Goal: Information Seeking & Learning: Learn about a topic

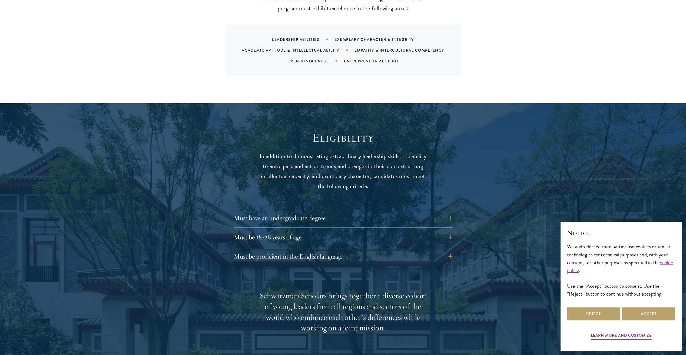
scroll to position [649, 0]
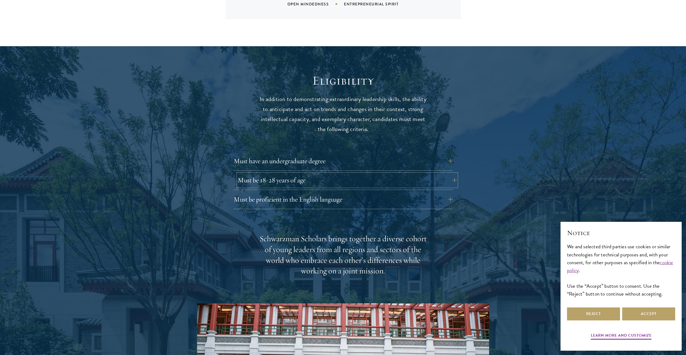
click at [285, 174] on button "Must be 18-28 years of age" at bounding box center [347, 180] width 219 height 13
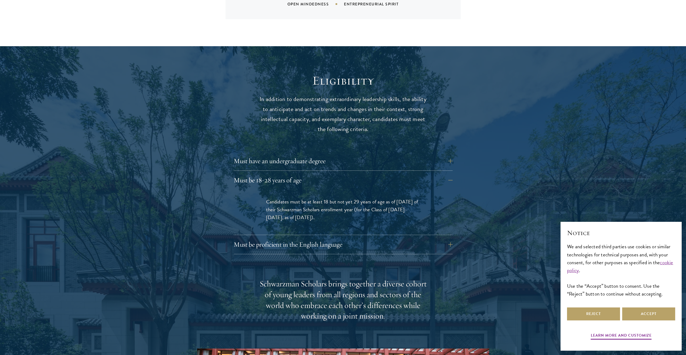
click at [167, 182] on div at bounding box center [343, 291] width 686 height 490
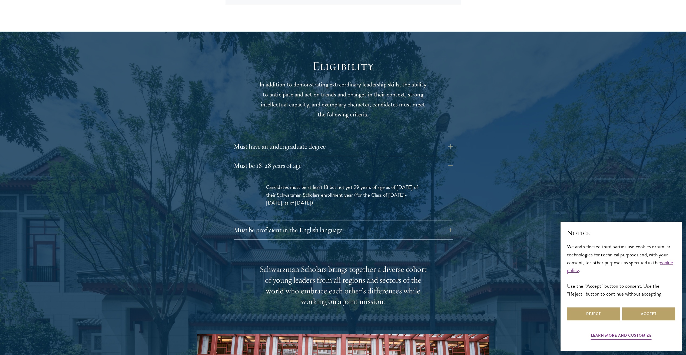
scroll to position [730, 0]
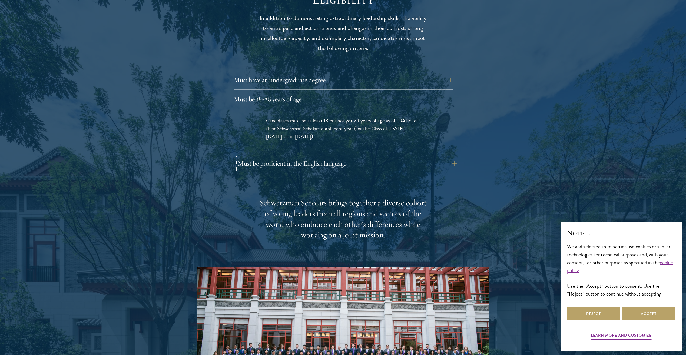
click at [292, 157] on button "Must be proficient in the English language" at bounding box center [347, 163] width 219 height 13
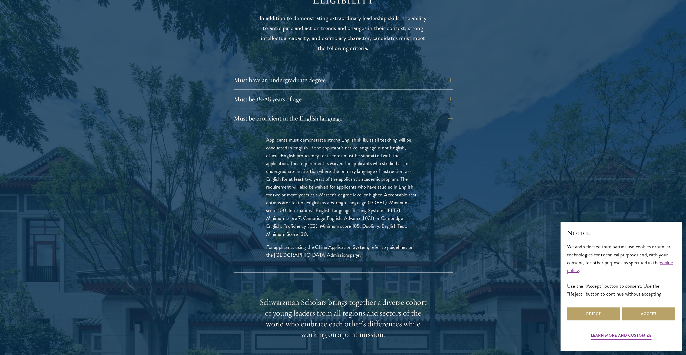
click at [208, 168] on div "Eligibility In addition to demonstrating extraordinary leadership skills, the a…" at bounding box center [343, 260] width 292 height 536
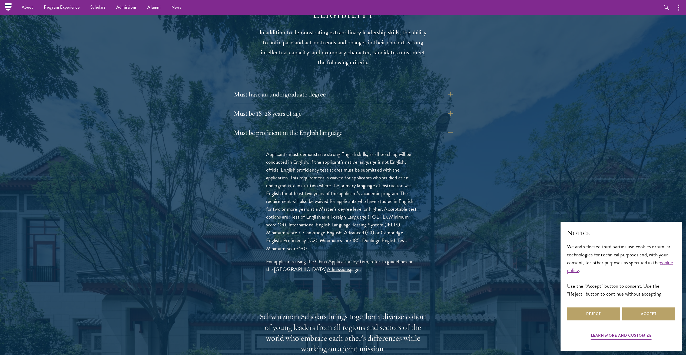
scroll to position [676, 0]
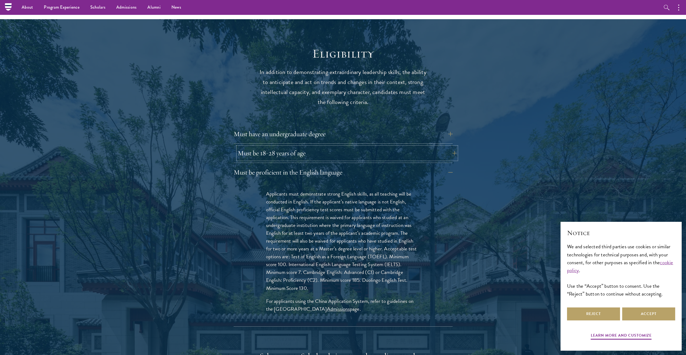
click at [322, 147] on button "Must be 18-28 years of age" at bounding box center [347, 153] width 219 height 13
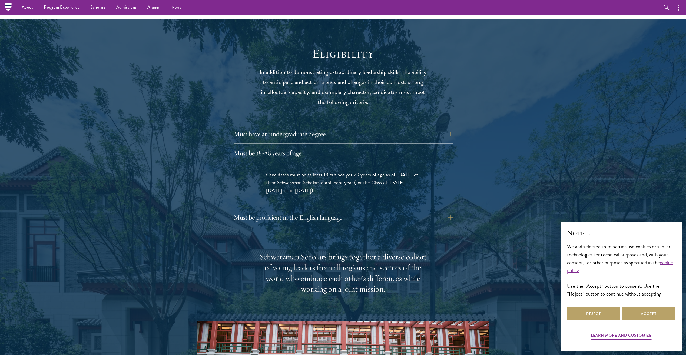
click at [320, 171] on span "Candidates must be at least 18 but not yet 29 years of age as of [DATE] of thei…" at bounding box center [342, 183] width 152 height 24
click at [425, 211] on button "Must be proficient in the English language" at bounding box center [347, 217] width 219 height 13
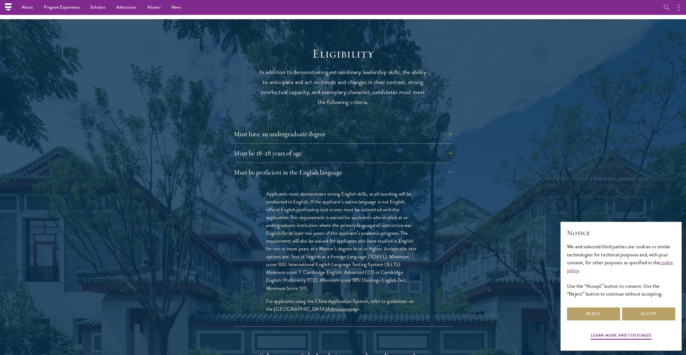
click at [499, 189] on div at bounding box center [343, 314] width 686 height 590
